Goal: Find specific page/section: Find specific page/section

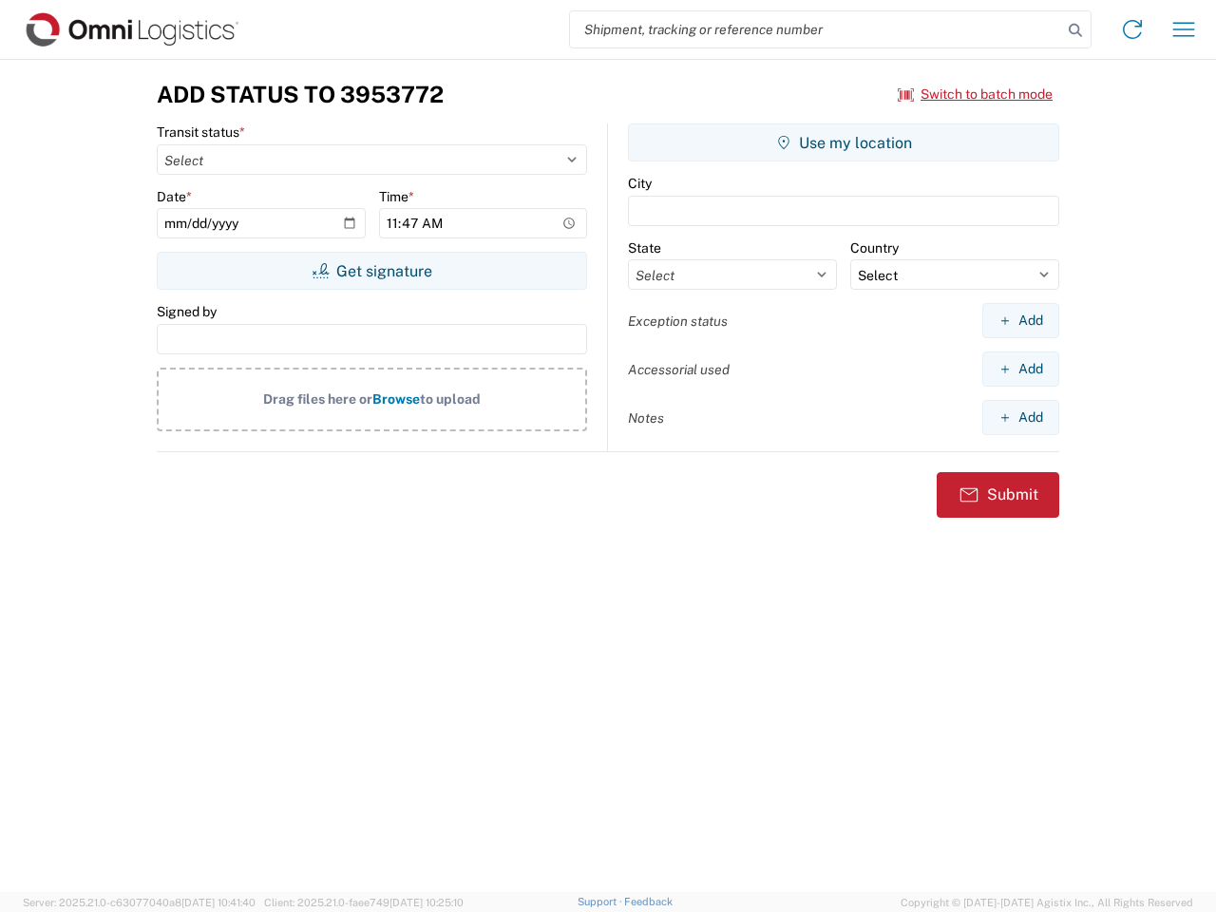
click at [816, 29] on input "search" at bounding box center [816, 29] width 492 height 36
click at [1076, 30] on icon at bounding box center [1075, 30] width 27 height 27
click at [1133, 29] on icon at bounding box center [1132, 29] width 30 height 30
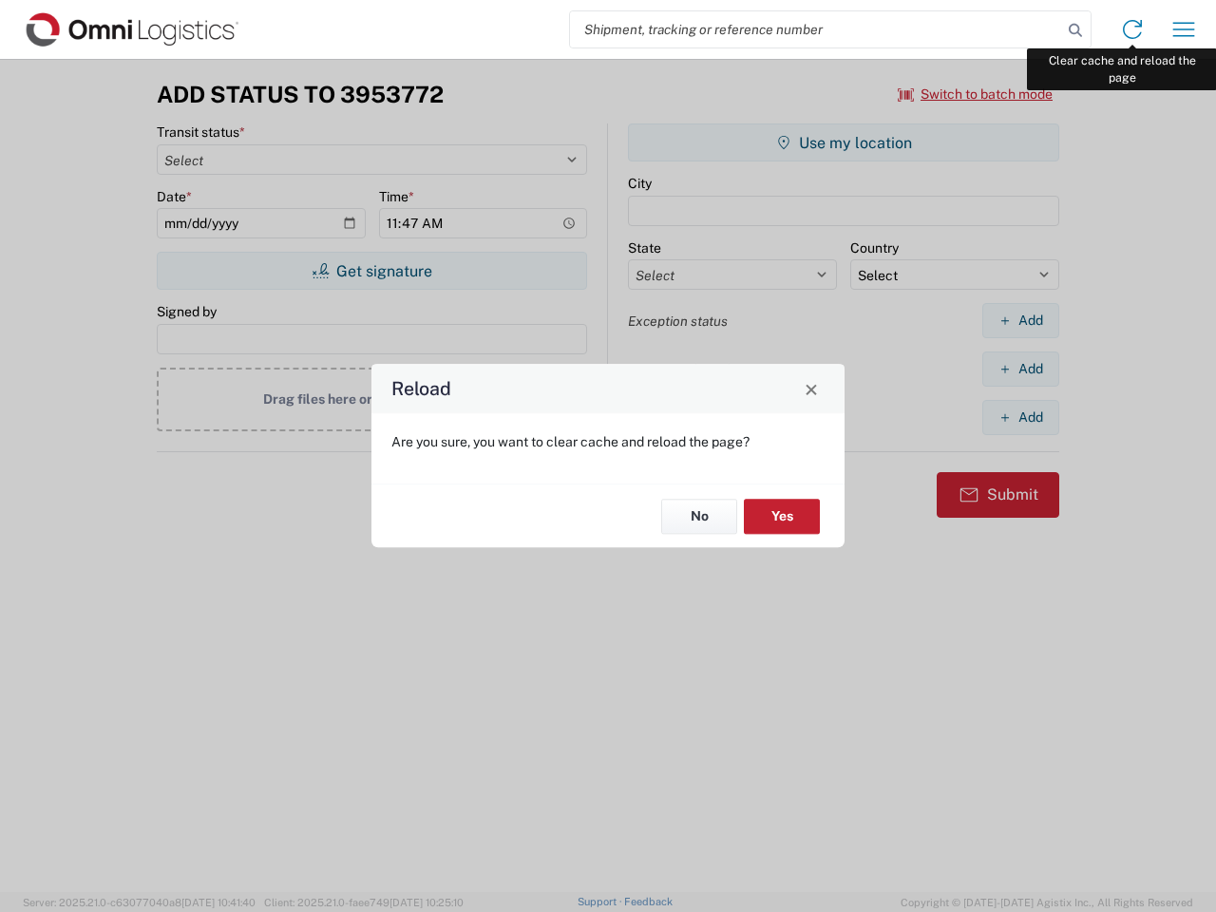
click at [1184, 29] on div "Reload Are you sure, you want to clear cache and reload the page? No Yes" at bounding box center [608, 456] width 1216 height 912
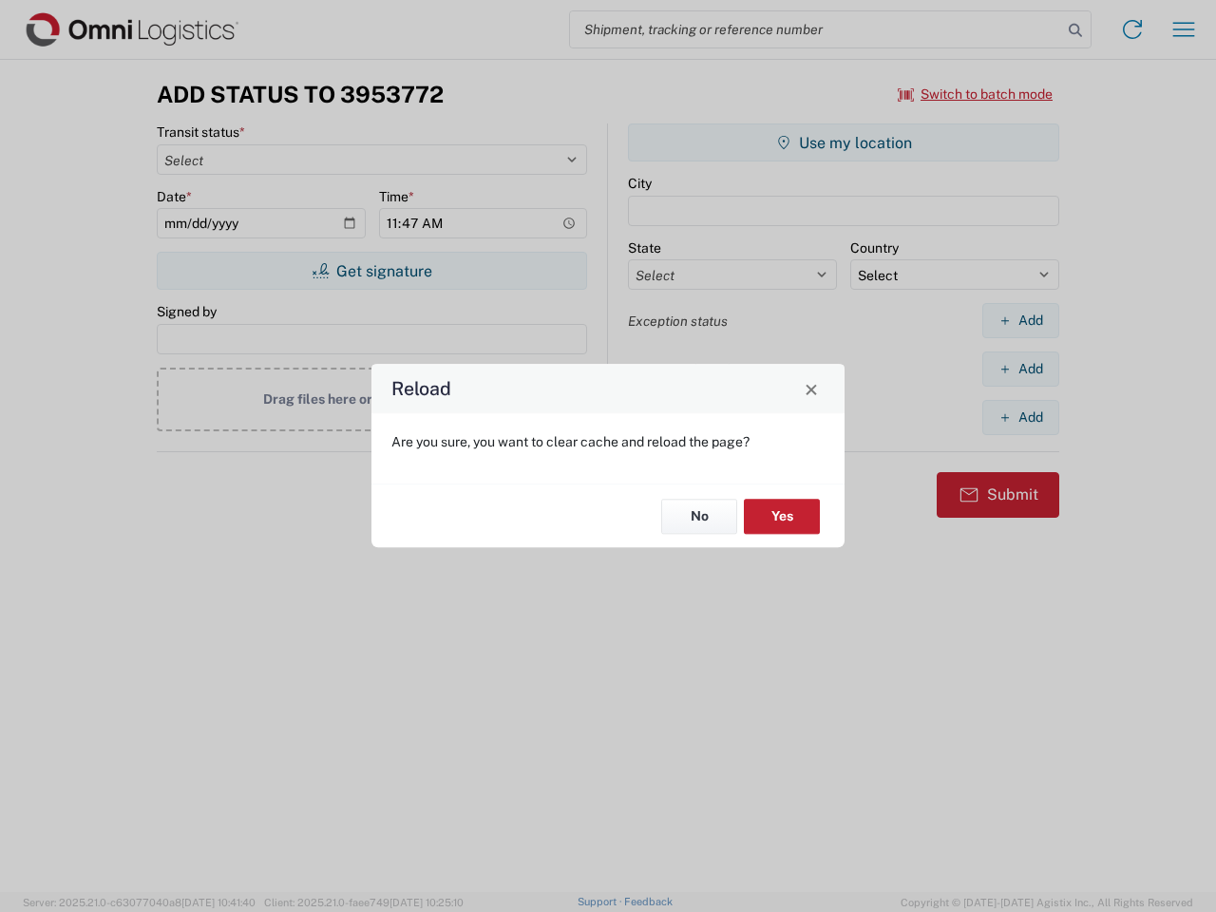
click at [976, 94] on div "Reload Are you sure, you want to clear cache and reload the page? No Yes" at bounding box center [608, 456] width 1216 height 912
click at [372, 271] on div "Reload Are you sure, you want to clear cache and reload the page? No Yes" at bounding box center [608, 456] width 1216 height 912
click at [844, 143] on div "Reload Are you sure, you want to clear cache and reload the page? No Yes" at bounding box center [608, 456] width 1216 height 912
click at [1021, 320] on div "Reload Are you sure, you want to clear cache and reload the page? No Yes" at bounding box center [608, 456] width 1216 height 912
click at [1021, 369] on div "Reload Are you sure, you want to clear cache and reload the page? No Yes" at bounding box center [608, 456] width 1216 height 912
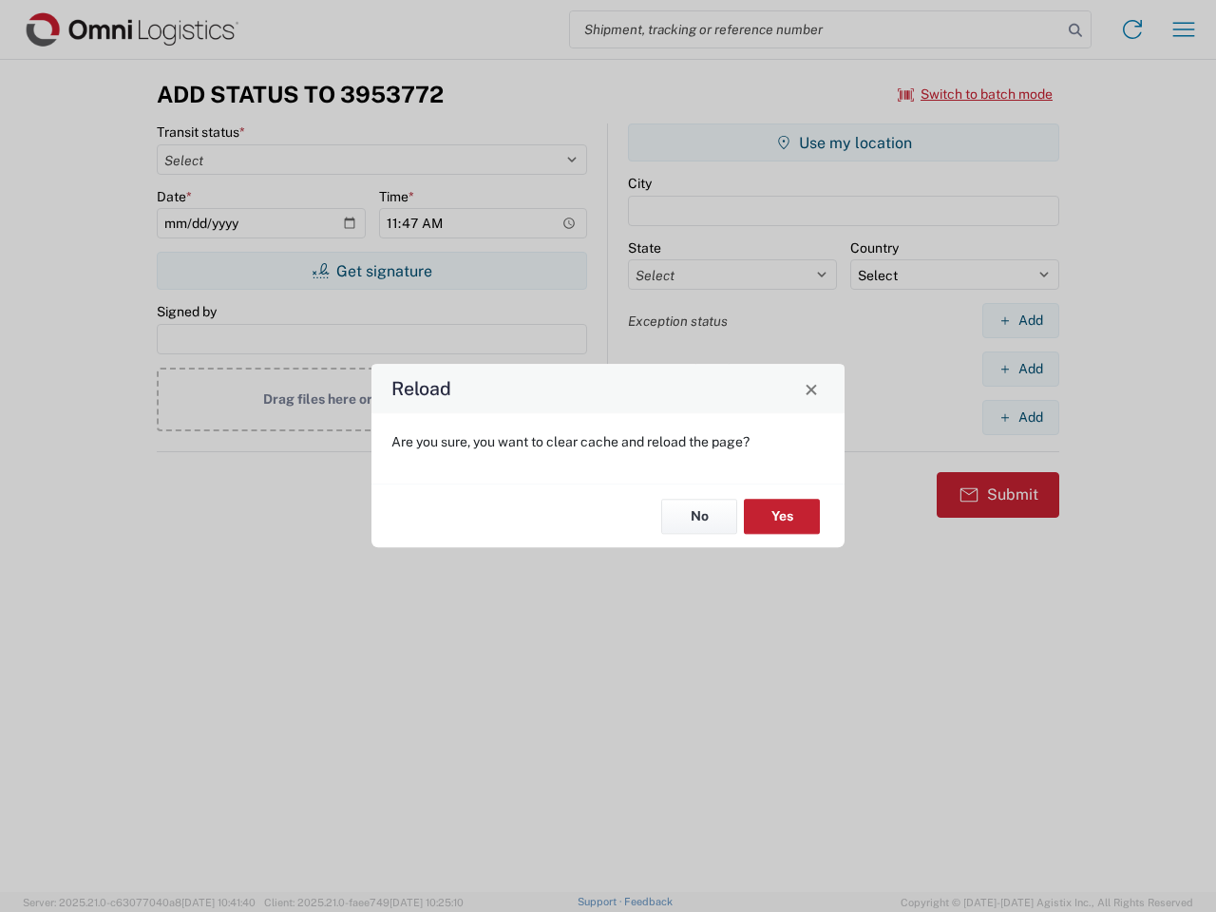
click at [1021, 417] on div "Reload Are you sure, you want to clear cache and reload the page? No Yes" at bounding box center [608, 456] width 1216 height 912
